Goal: Check status: Check status

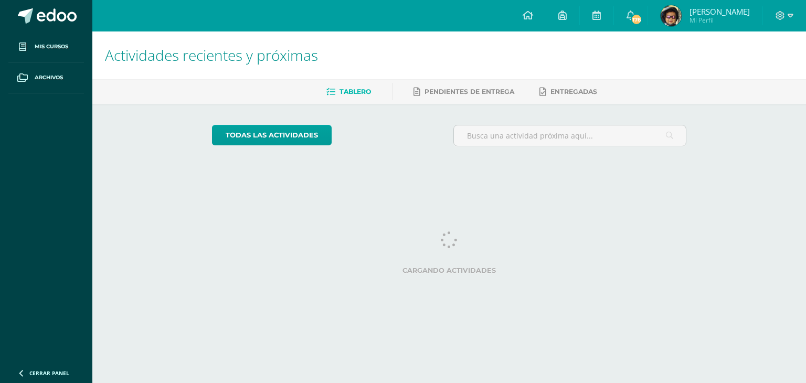
click at [713, 10] on span "[PERSON_NAME]" at bounding box center [719, 11] width 60 height 10
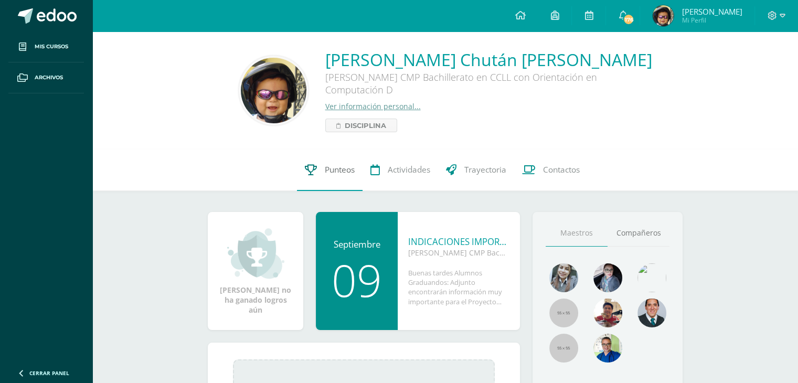
click at [343, 174] on span "Punteos" at bounding box center [340, 169] width 30 height 11
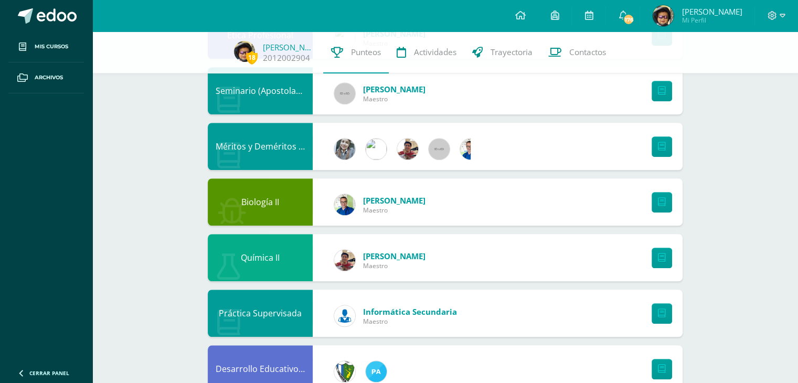
scroll to position [851, 0]
